Goal: Task Accomplishment & Management: Manage account settings

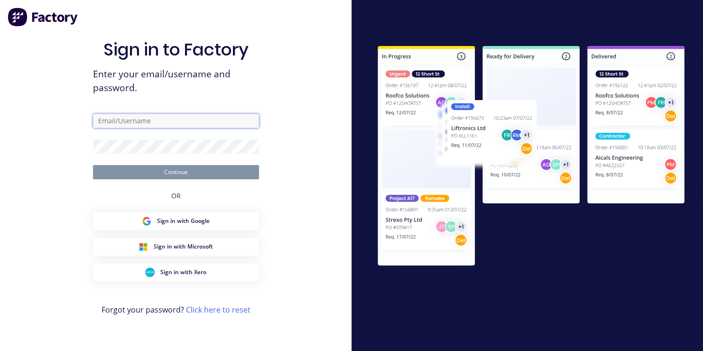
type input "[EMAIL_ADDRESS][DOMAIN_NAME]"
click at [173, 174] on button "Continue" at bounding box center [176, 172] width 166 height 14
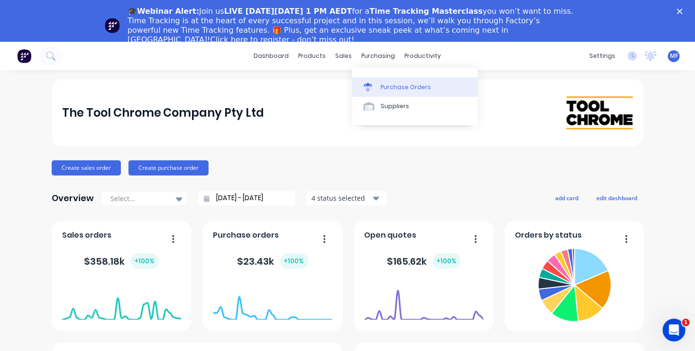
click at [395, 87] on div "Purchase Orders" at bounding box center [406, 87] width 50 height 9
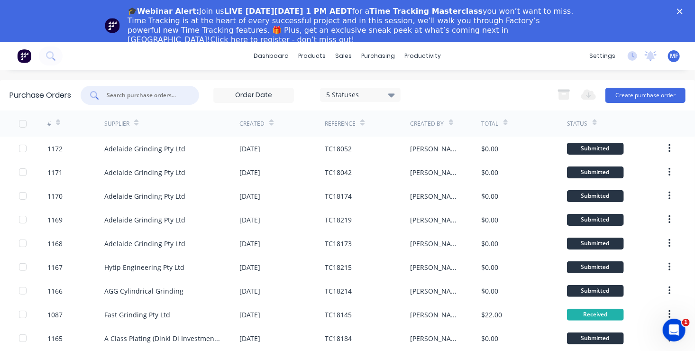
click at [139, 93] on input "text" at bounding box center [145, 95] width 79 height 9
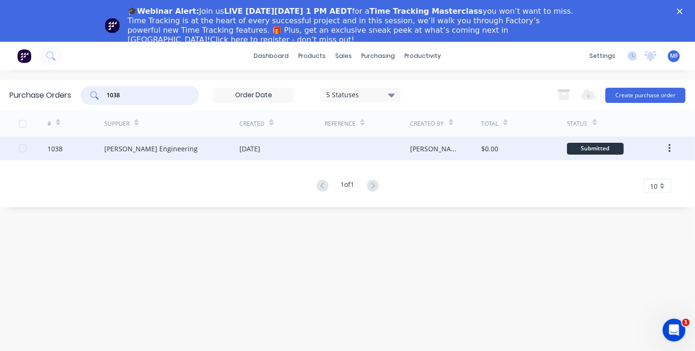
type input "1038"
click at [602, 147] on div "Submitted" at bounding box center [595, 149] width 57 height 12
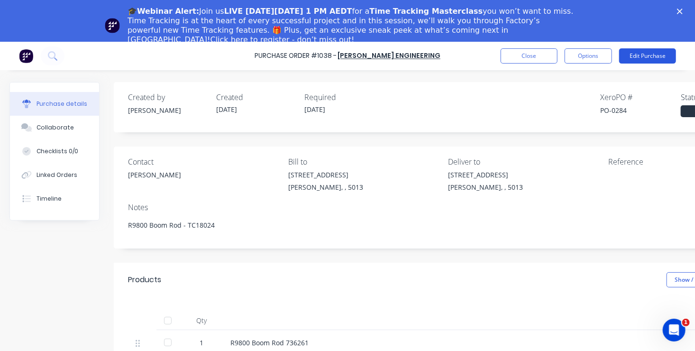
click at [660, 53] on button "Edit Purchase" at bounding box center [647, 55] width 57 height 15
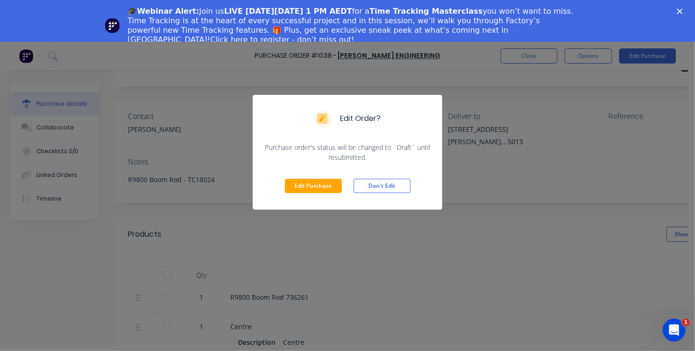
scroll to position [89, 0]
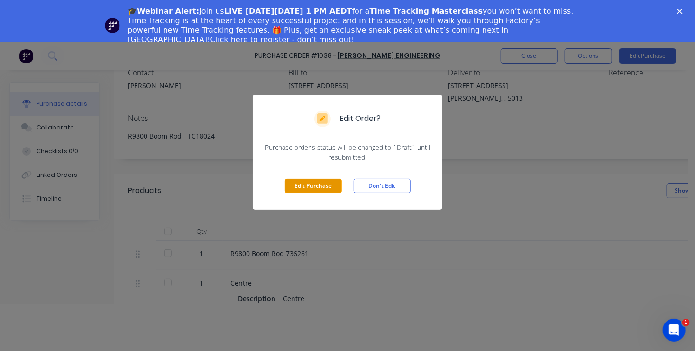
click at [312, 186] on button "Edit Purchase" at bounding box center [313, 186] width 57 height 14
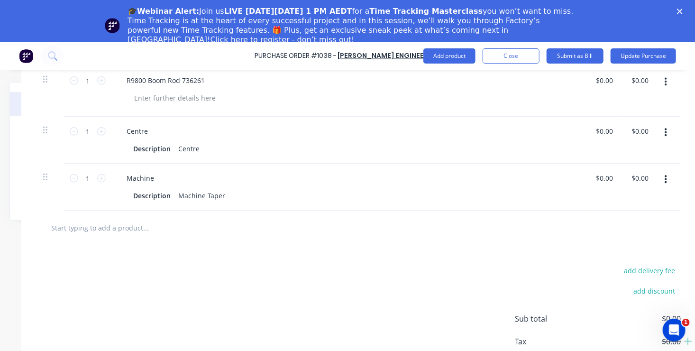
scroll to position [237, 100]
click at [597, 178] on input "0.00" at bounding box center [606, 178] width 18 height 14
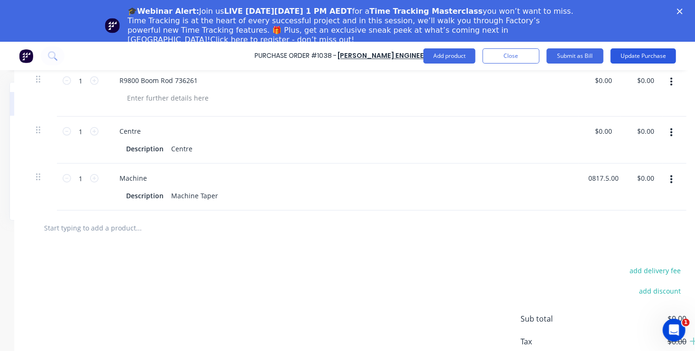
type input "$0.00"
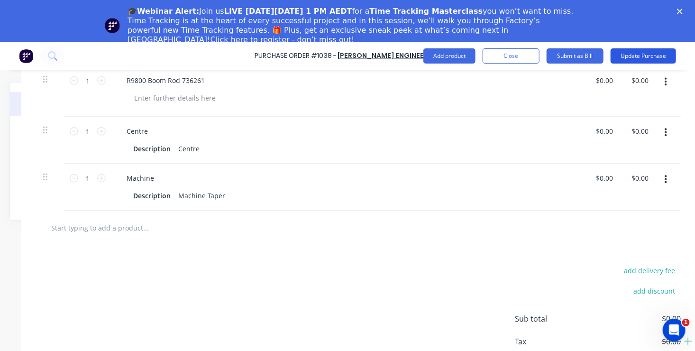
click at [643, 55] on button "Update Purchase" at bounding box center [643, 55] width 65 height 15
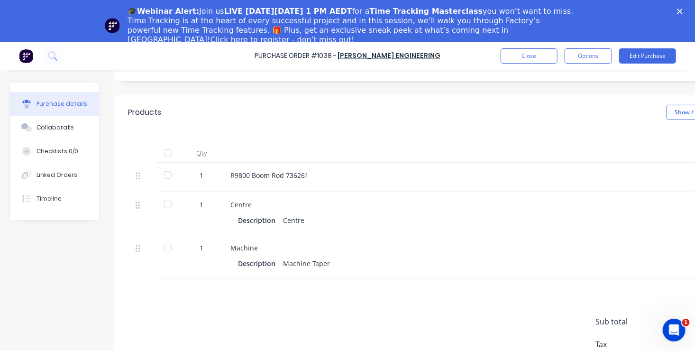
scroll to position [142, 0]
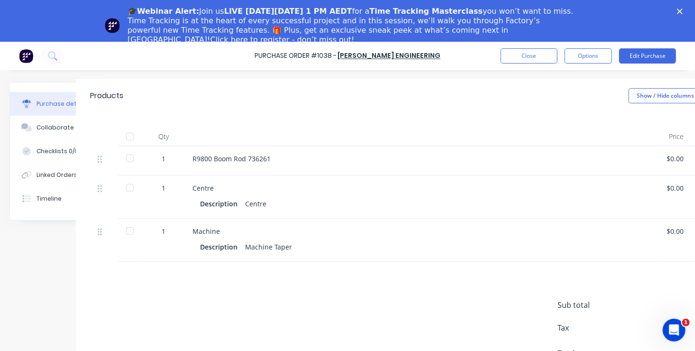
click at [679, 342] on div "Sub total $0.00 Tax $0.00 Total $0.00" at bounding box center [641, 336] width 166 height 74
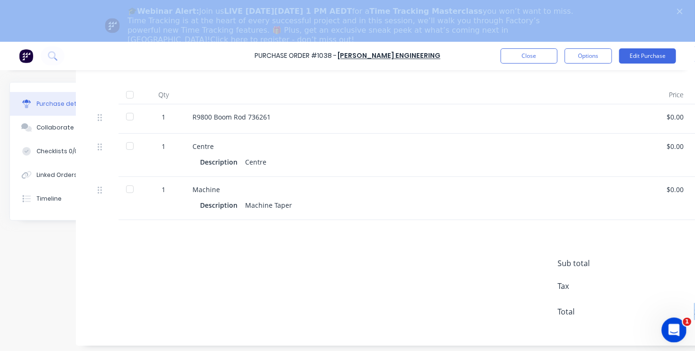
drag, startPoint x: 1339, startPoint y: 659, endPoint x: 675, endPoint y: 339, distance: 737.7
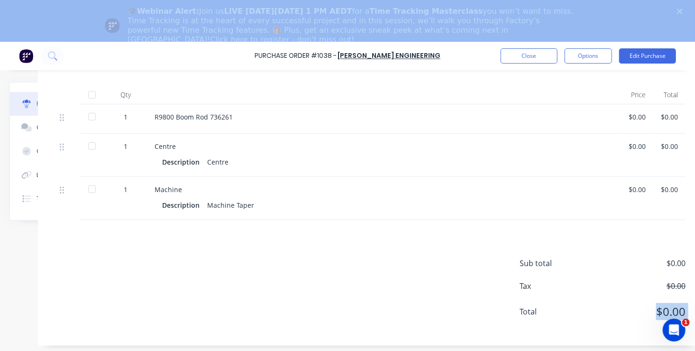
scroll to position [184, 87]
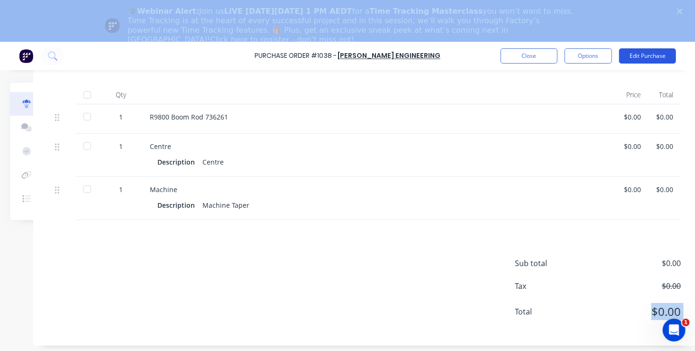
click at [650, 55] on button "Edit Purchase" at bounding box center [647, 55] width 57 height 15
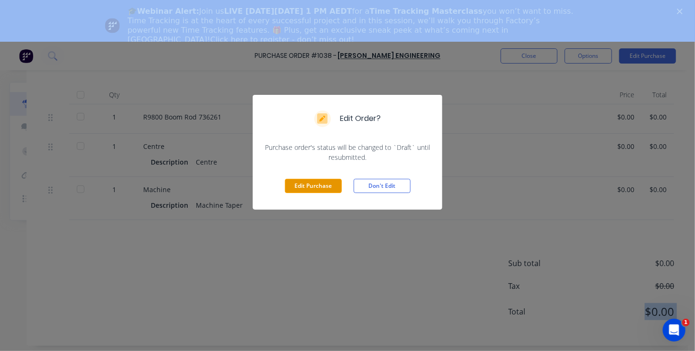
click at [313, 182] on button "Edit Purchase" at bounding box center [313, 186] width 57 height 14
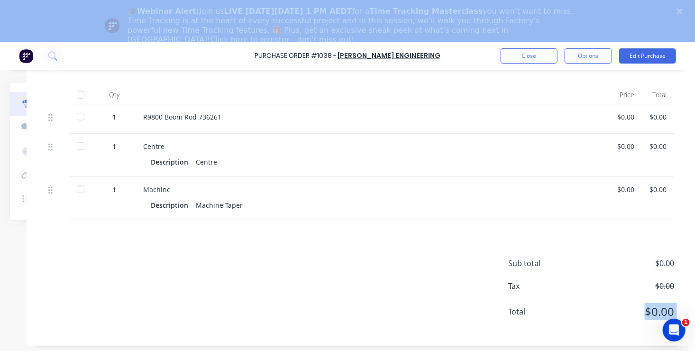
scroll to position [199, 87]
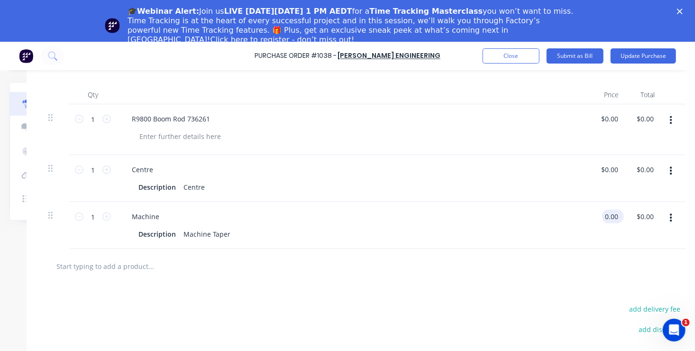
click at [608, 217] on input "0.00" at bounding box center [611, 217] width 18 height 14
click at [618, 217] on input "0817.00" at bounding box center [612, 217] width 29 height 14
type input "$817.50"
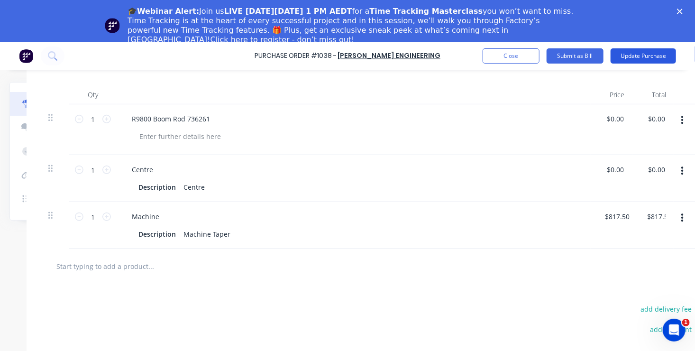
click at [650, 55] on button "Update Purchase" at bounding box center [643, 55] width 65 height 15
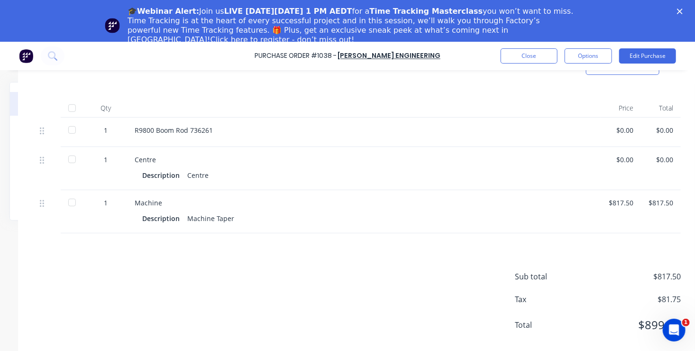
scroll to position [190, 102]
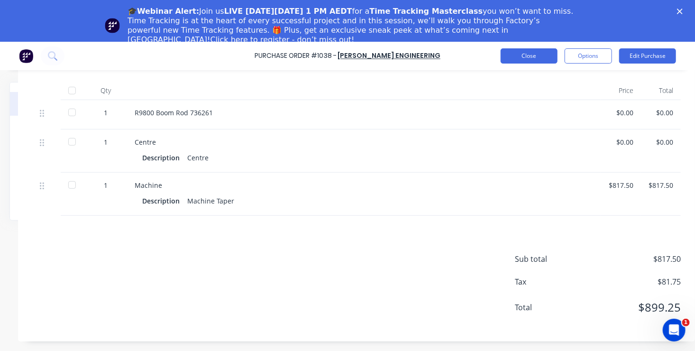
click at [535, 55] on button "Close" at bounding box center [529, 55] width 57 height 15
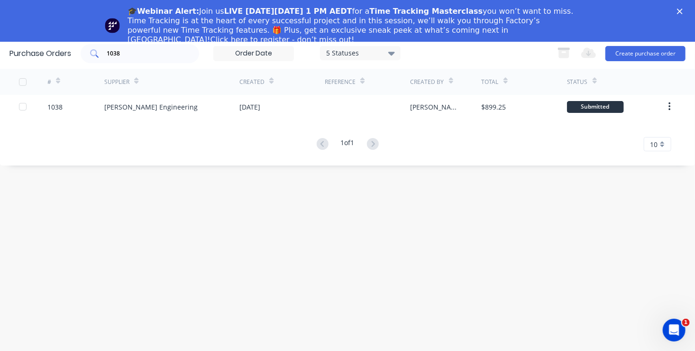
click at [123, 52] on input "1038" at bounding box center [145, 53] width 79 height 9
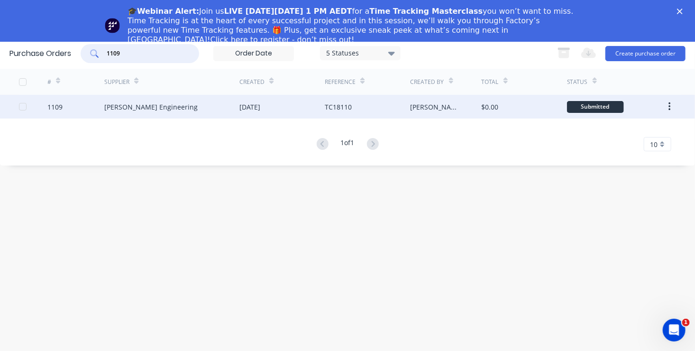
type input "1109"
click at [590, 106] on div "Submitted" at bounding box center [595, 107] width 57 height 12
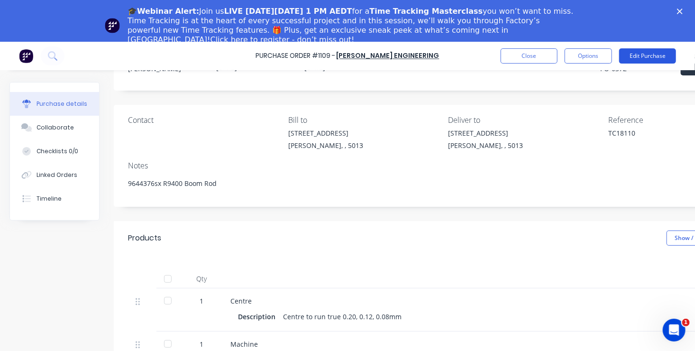
click at [653, 55] on button "Edit Purchase" at bounding box center [647, 55] width 57 height 15
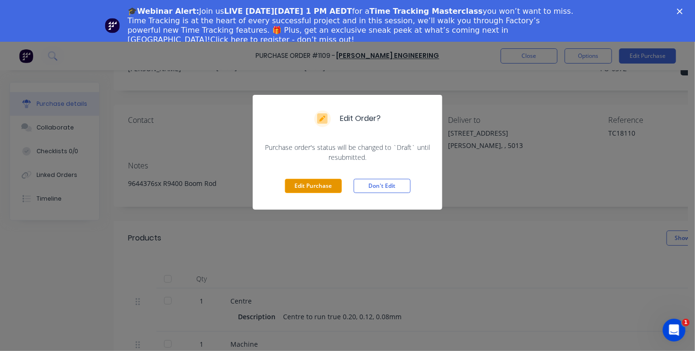
click at [320, 187] on button "Edit Purchase" at bounding box center [313, 186] width 57 height 14
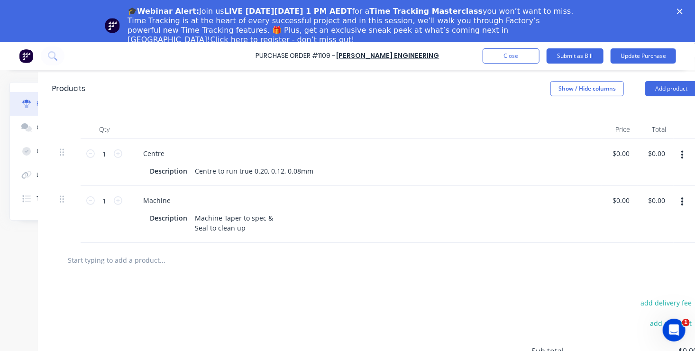
scroll to position [164, 95]
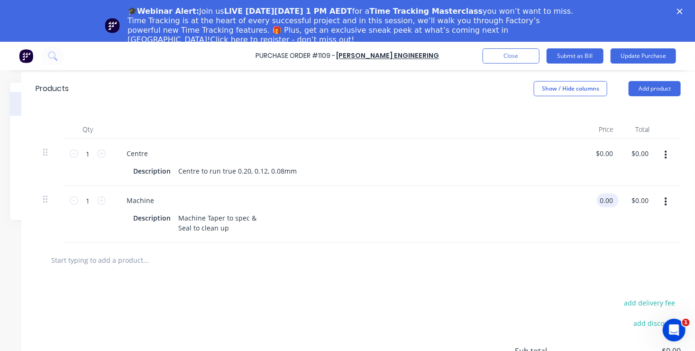
click at [600, 200] on input "0.00" at bounding box center [606, 200] width 18 height 14
type input "$548.00"
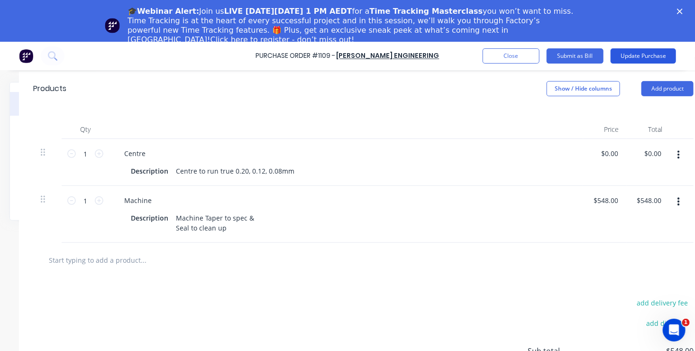
click at [641, 53] on button "Update Purchase" at bounding box center [643, 55] width 65 height 15
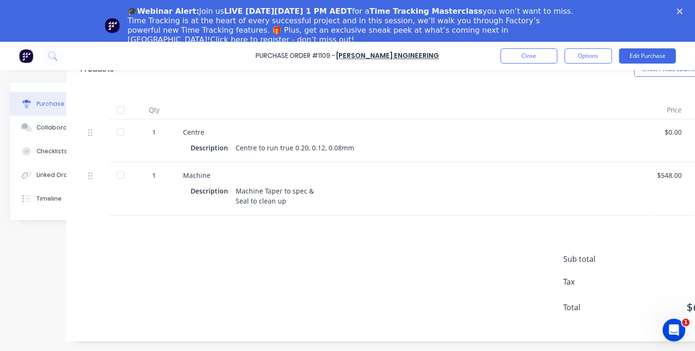
scroll to position [176, 57]
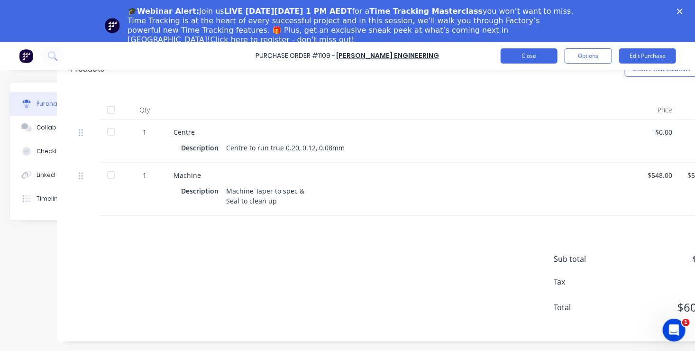
click at [527, 53] on button "Close" at bounding box center [529, 55] width 57 height 15
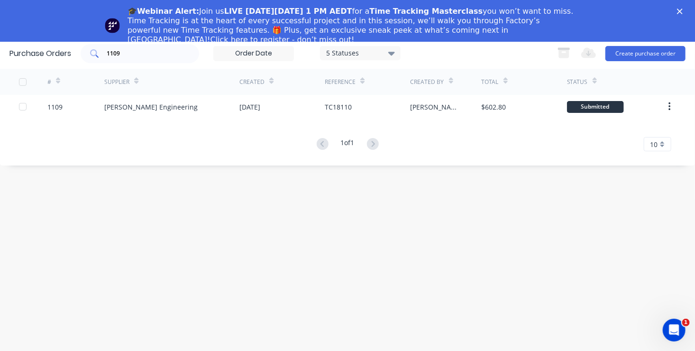
click at [129, 50] on input "1109" at bounding box center [145, 53] width 79 height 9
type input "1111"
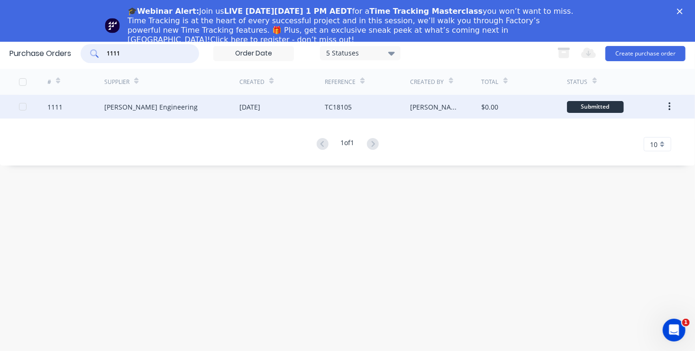
click at [600, 106] on div "Submitted" at bounding box center [595, 107] width 57 height 12
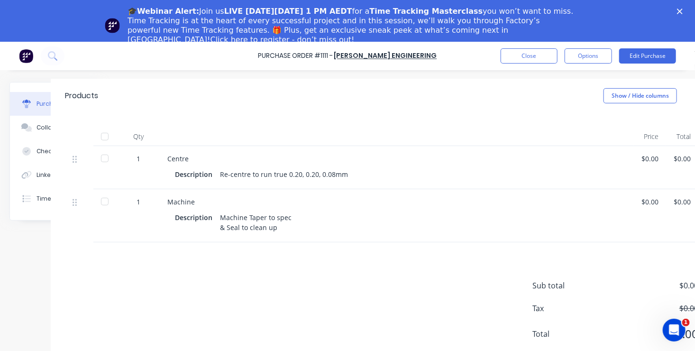
scroll to position [142, 87]
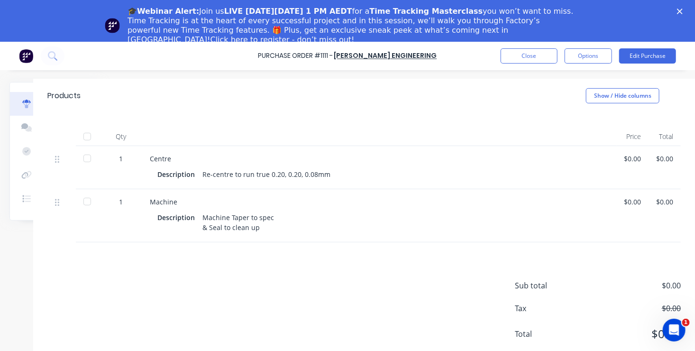
click at [624, 201] on div "$0.00" at bounding box center [632, 202] width 17 height 10
click at [624, 203] on div "$0.00" at bounding box center [632, 202] width 17 height 10
click at [649, 56] on button "Edit Purchase" at bounding box center [647, 55] width 57 height 15
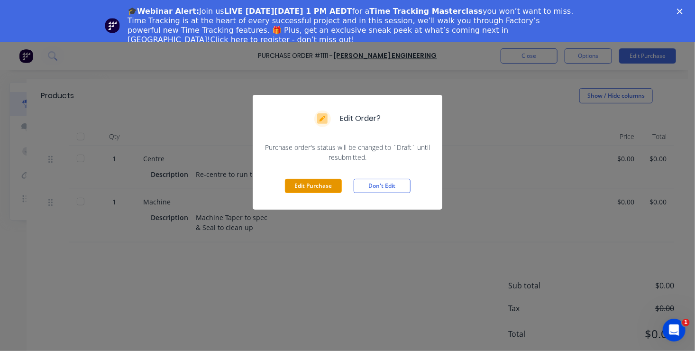
click at [314, 186] on button "Edit Purchase" at bounding box center [313, 186] width 57 height 14
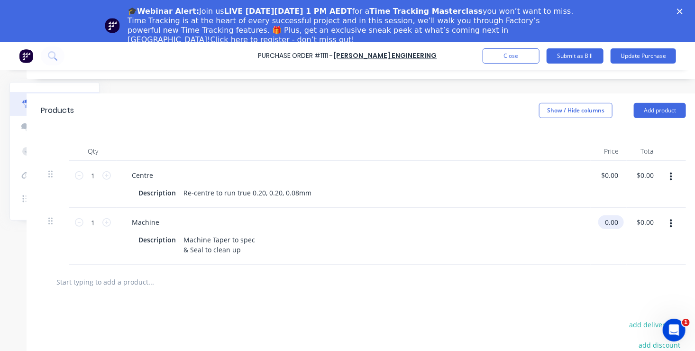
click at [608, 222] on input "0.00" at bounding box center [609, 222] width 22 height 14
click at [608, 223] on input "0.00" at bounding box center [611, 222] width 18 height 14
type input "$548.00"
click at [645, 55] on button "Update Purchase" at bounding box center [643, 55] width 65 height 15
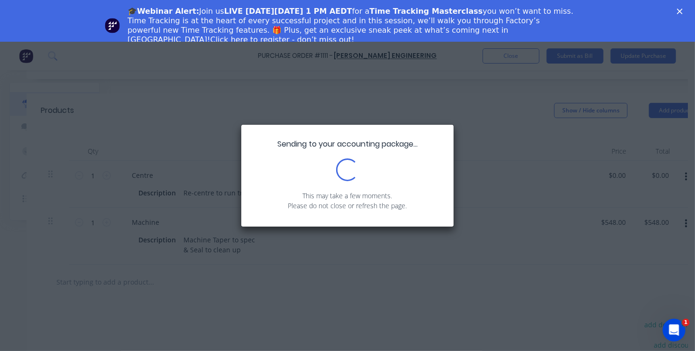
scroll to position [0, 0]
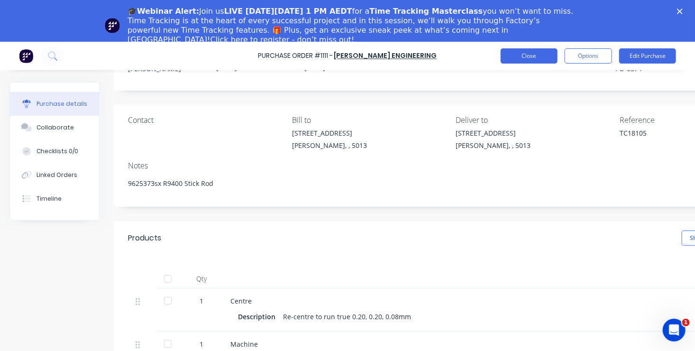
click at [526, 54] on button "Close" at bounding box center [529, 55] width 57 height 15
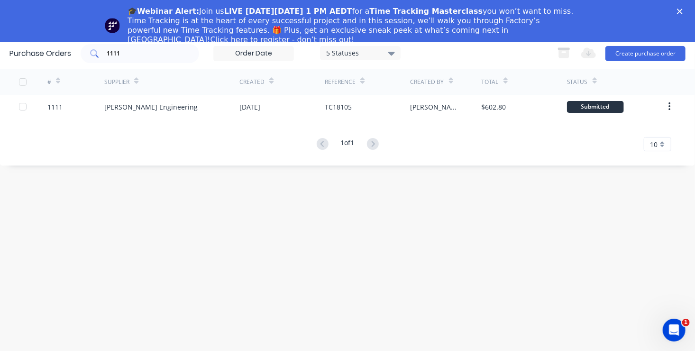
click at [122, 49] on input "1111" at bounding box center [145, 53] width 79 height 9
type input "1098"
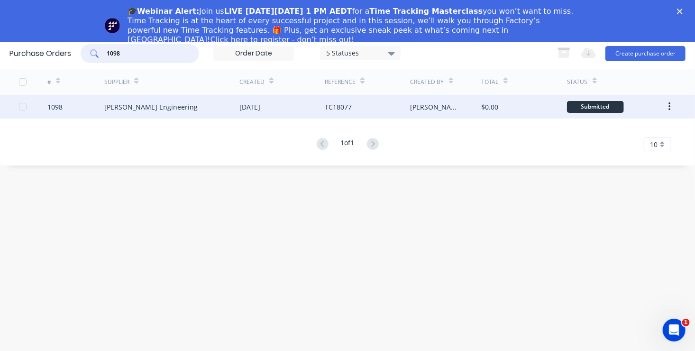
click at [588, 105] on div "Submitted" at bounding box center [595, 107] width 57 height 12
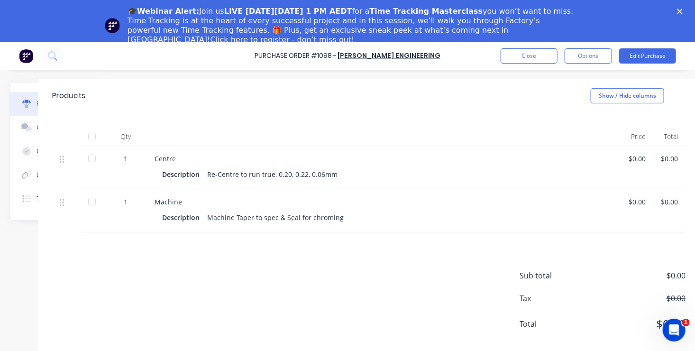
scroll to position [142, 87]
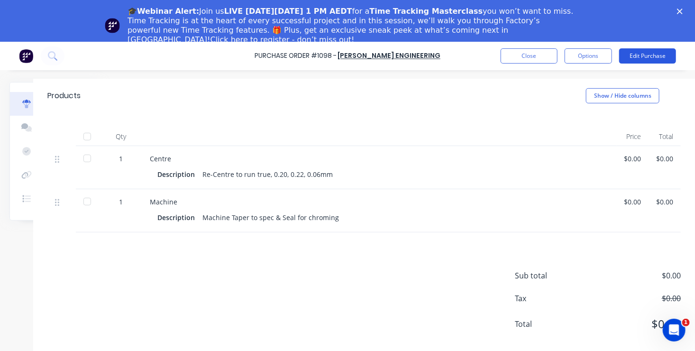
click at [650, 51] on button "Edit Purchase" at bounding box center [647, 55] width 57 height 15
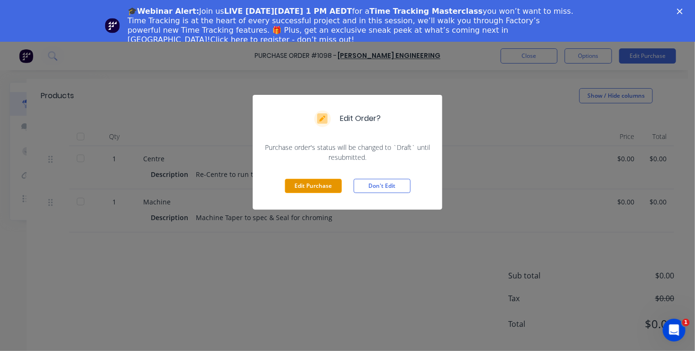
click at [311, 184] on button "Edit Purchase" at bounding box center [313, 186] width 57 height 14
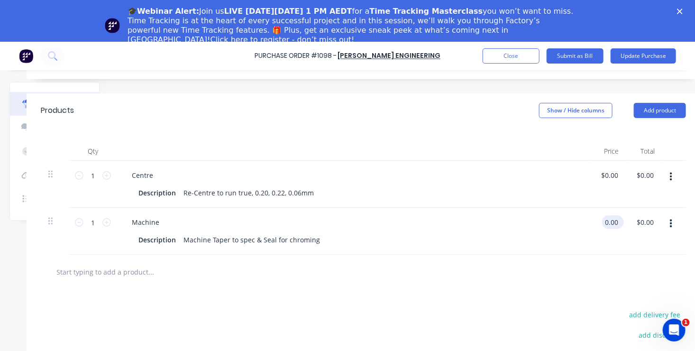
click at [608, 221] on input "0.00" at bounding box center [611, 222] width 18 height 14
click at [532, 277] on div at bounding box center [363, 271] width 630 height 19
click at [607, 222] on input "0.00" at bounding box center [611, 222] width 18 height 14
click at [607, 221] on input "0.00" at bounding box center [611, 222] width 18 height 14
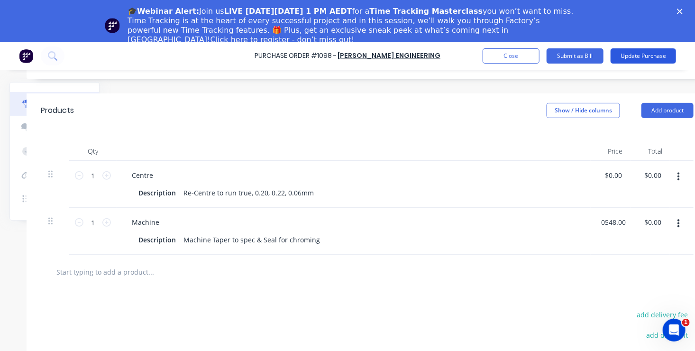
type input "$548.00"
click at [645, 54] on button "Update Purchase" at bounding box center [643, 55] width 65 height 15
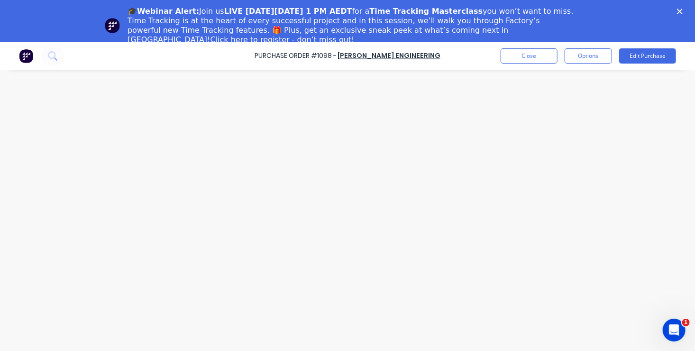
scroll to position [0, 0]
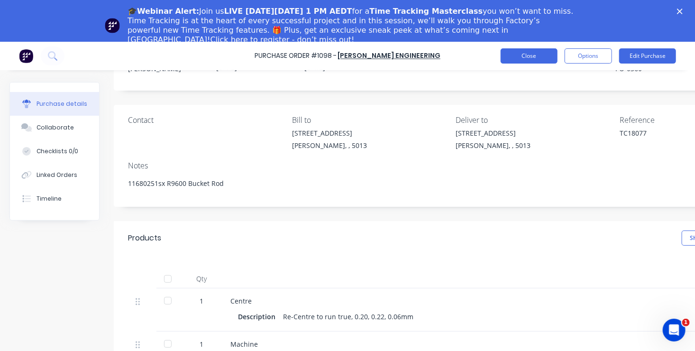
click at [536, 56] on button "Close" at bounding box center [529, 55] width 57 height 15
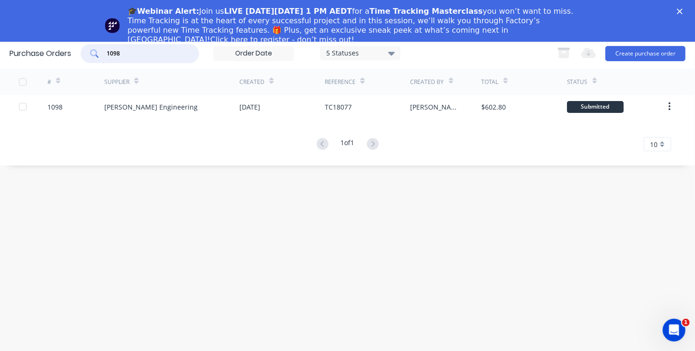
click at [123, 53] on input "1098" at bounding box center [145, 53] width 79 height 9
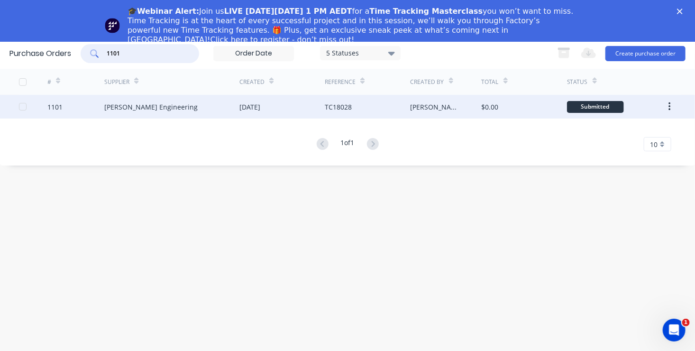
type input "1101"
click at [601, 107] on div "Submitted" at bounding box center [595, 107] width 57 height 12
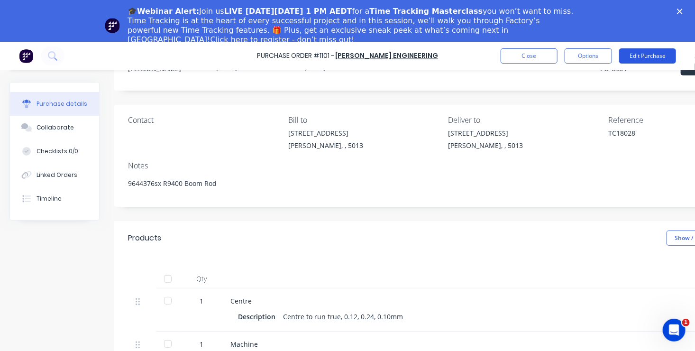
click at [634, 52] on button "Edit Purchase" at bounding box center [647, 55] width 57 height 15
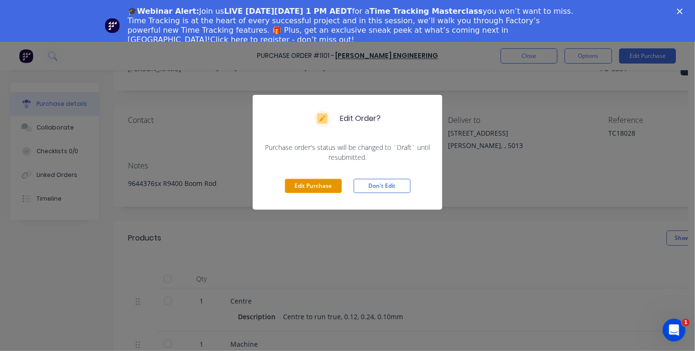
click at [322, 183] on button "Edit Purchase" at bounding box center [313, 186] width 57 height 14
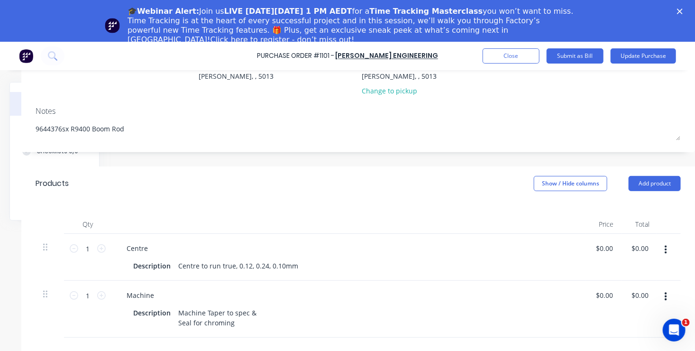
scroll to position [88, 95]
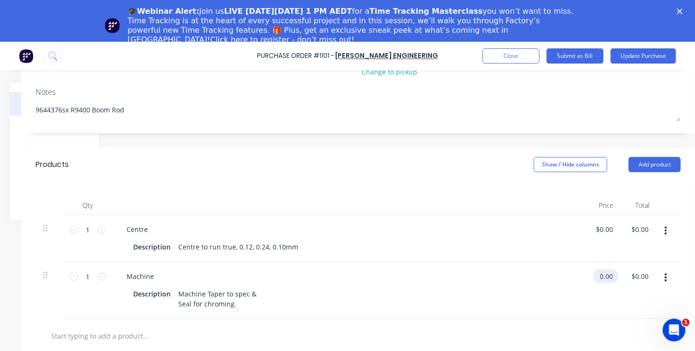
click at [601, 275] on input "0.00" at bounding box center [604, 276] width 22 height 14
click at [601, 275] on input "0.00" at bounding box center [606, 276] width 18 height 14
type input "$548.00"
click at [646, 55] on button "Update Purchase" at bounding box center [643, 55] width 65 height 15
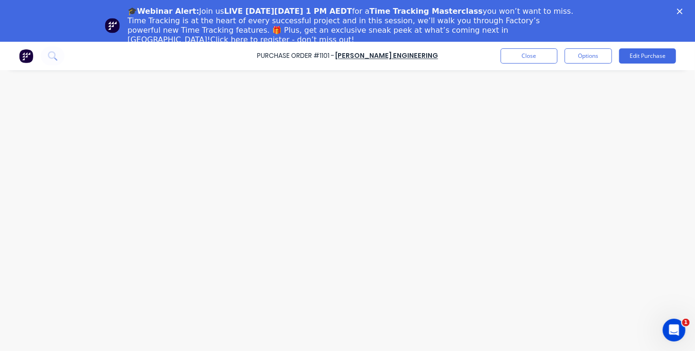
scroll to position [0, 0]
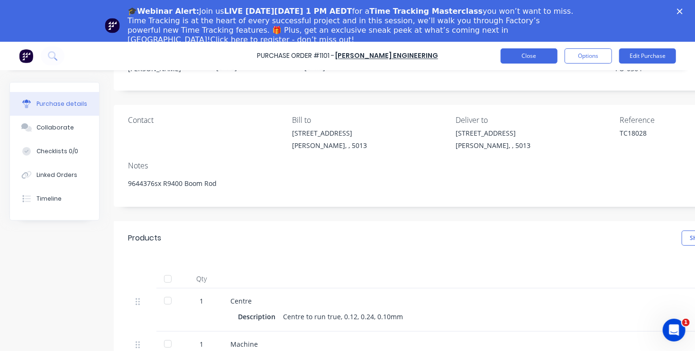
click at [531, 56] on button "Close" at bounding box center [529, 55] width 57 height 15
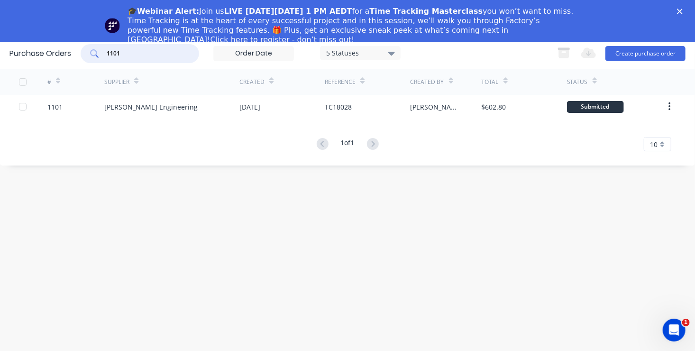
click at [123, 53] on input "1101" at bounding box center [145, 53] width 79 height 9
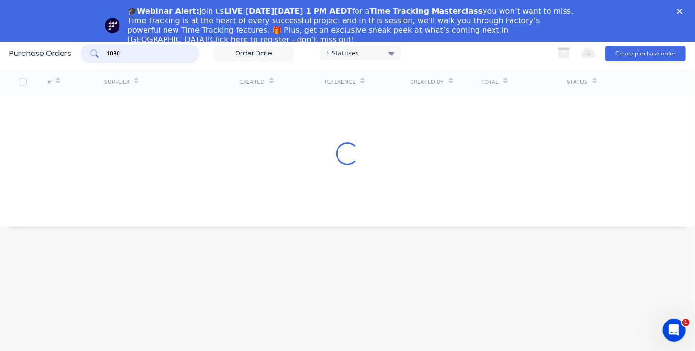
type input "1030"
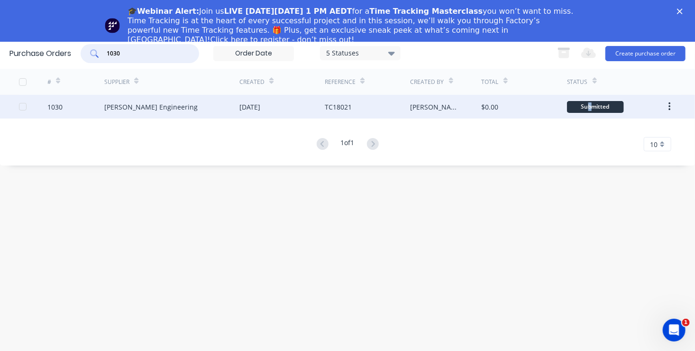
click at [590, 105] on div "Submitted" at bounding box center [595, 107] width 57 height 12
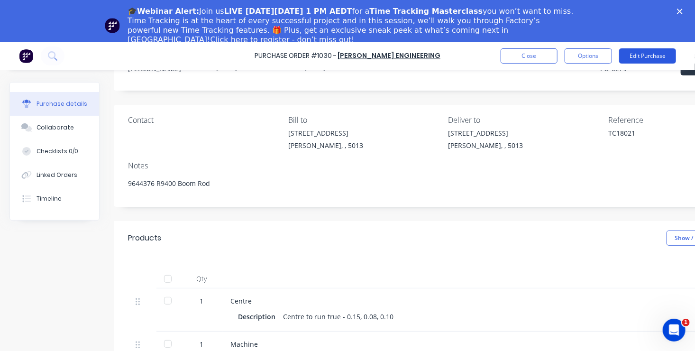
click at [635, 54] on button "Edit Purchase" at bounding box center [647, 55] width 57 height 15
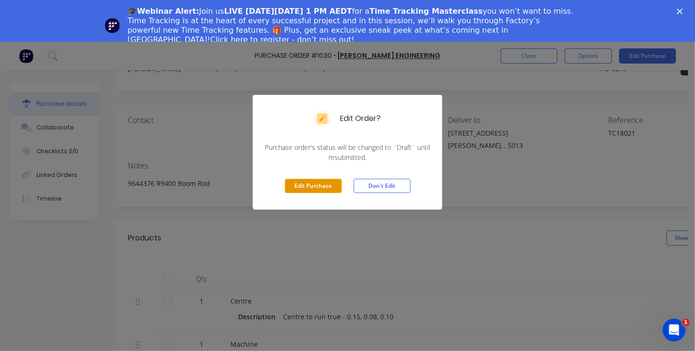
click at [313, 182] on button "Edit Purchase" at bounding box center [313, 186] width 57 height 14
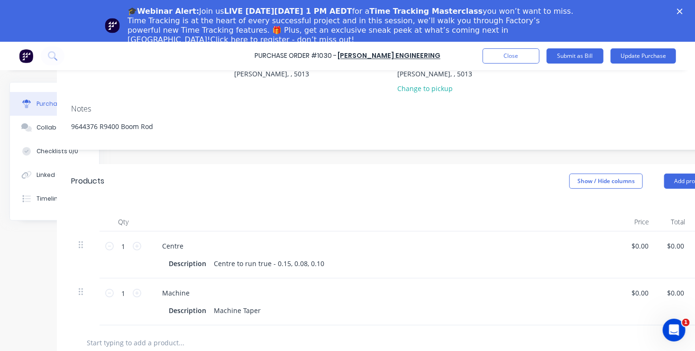
scroll to position [76, 57]
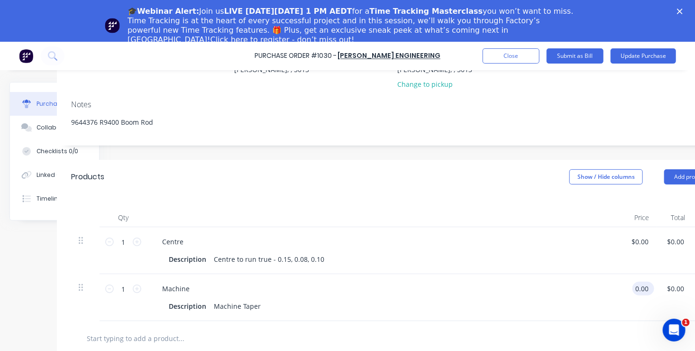
click at [638, 287] on input "0.00" at bounding box center [641, 289] width 18 height 14
type input "$373.00"
click at [643, 53] on button "Update Purchase" at bounding box center [643, 55] width 65 height 15
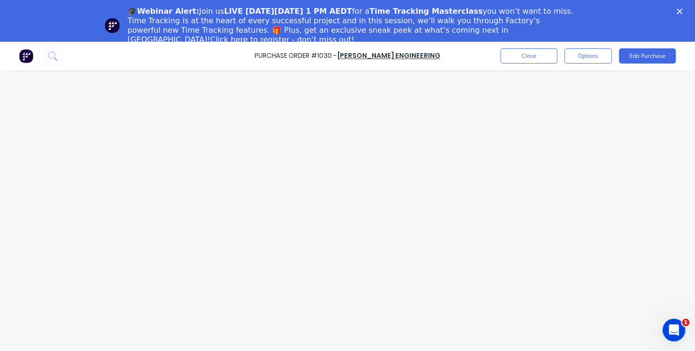
scroll to position [0, 0]
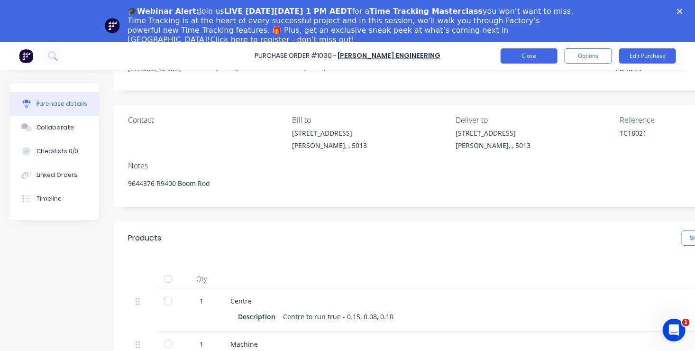
click at [533, 55] on button "Close" at bounding box center [529, 55] width 57 height 15
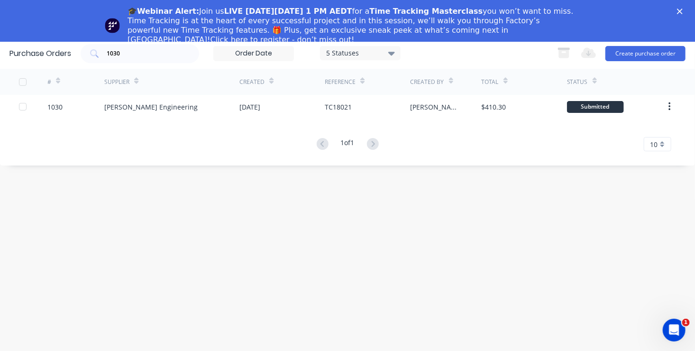
click at [683, 9] on icon "Close" at bounding box center [680, 12] width 6 height 6
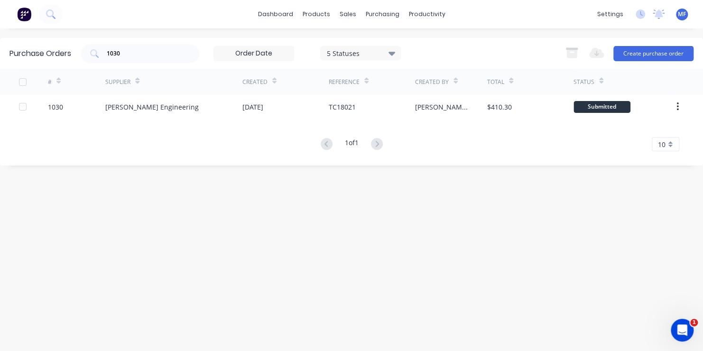
click at [679, 17] on span "MF" at bounding box center [681, 14] width 8 height 9
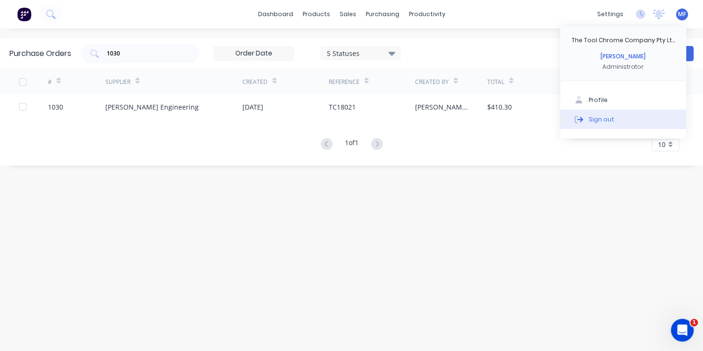
click at [598, 118] on div "Sign out" at bounding box center [601, 119] width 26 height 9
